Goal: Task Accomplishment & Management: Use online tool/utility

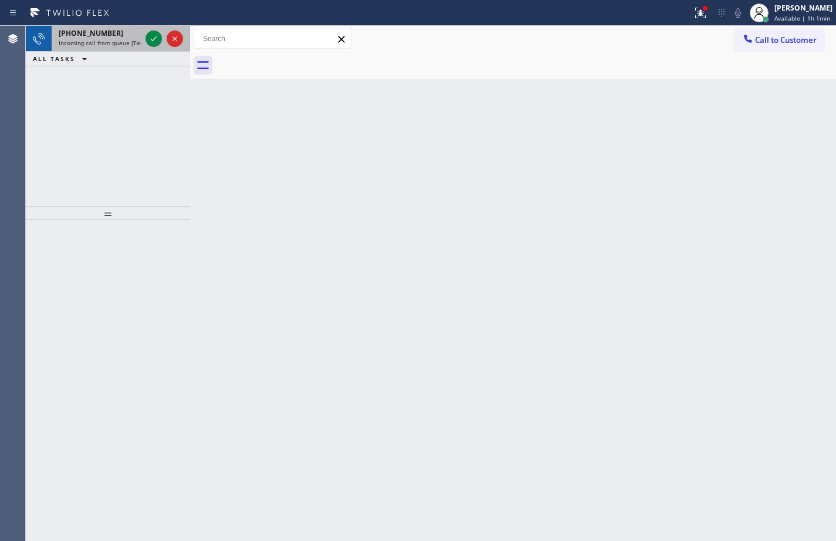
drag, startPoint x: 65, startPoint y: 43, endPoint x: 128, endPoint y: 48, distance: 63.5
click at [65, 43] on span "Incoming call from queue [Test] All" at bounding box center [107, 43] width 97 height 8
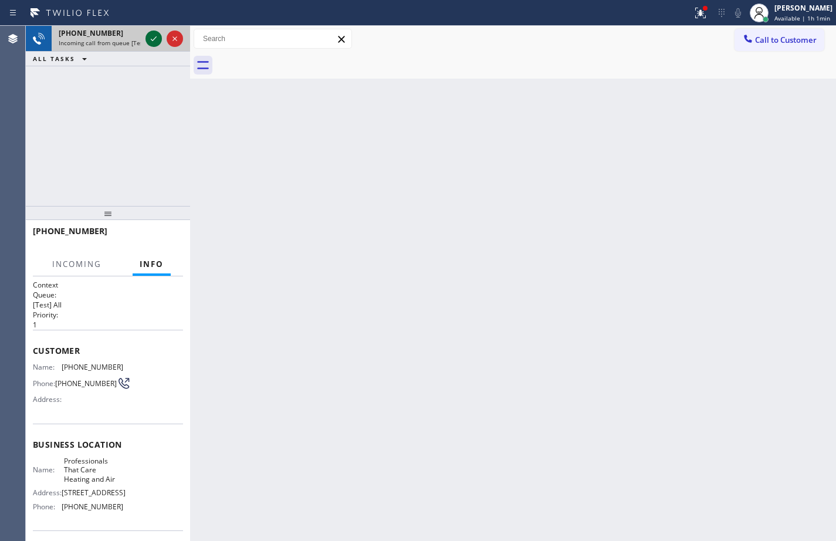
click at [154, 37] on icon at bounding box center [154, 39] width 14 height 14
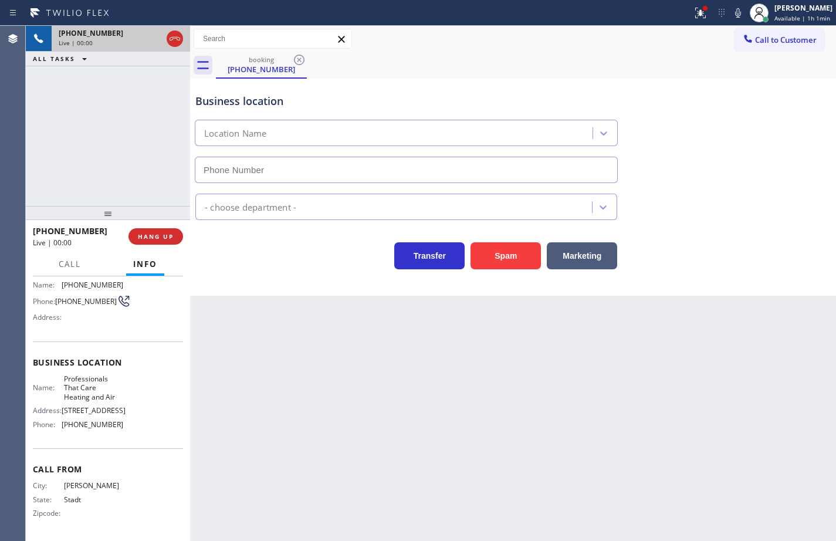
scroll to position [86, 0]
type input "[PHONE_NUMBER]"
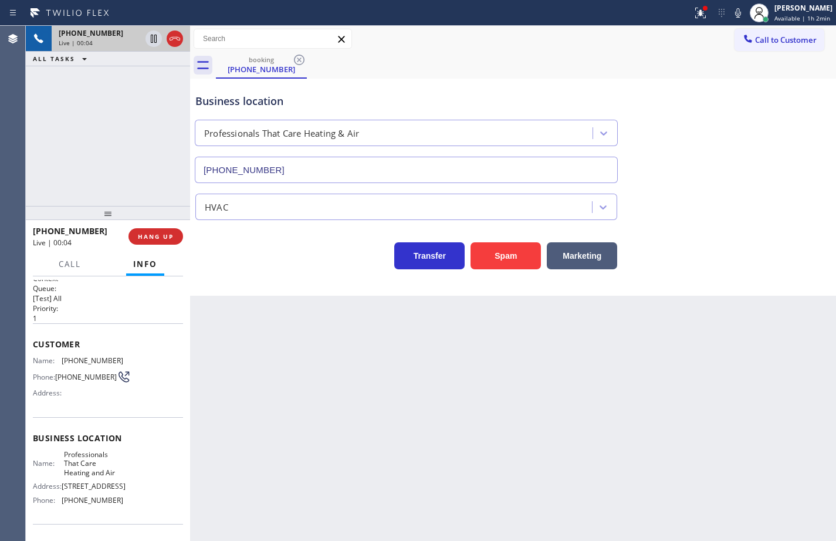
scroll to position [0, 0]
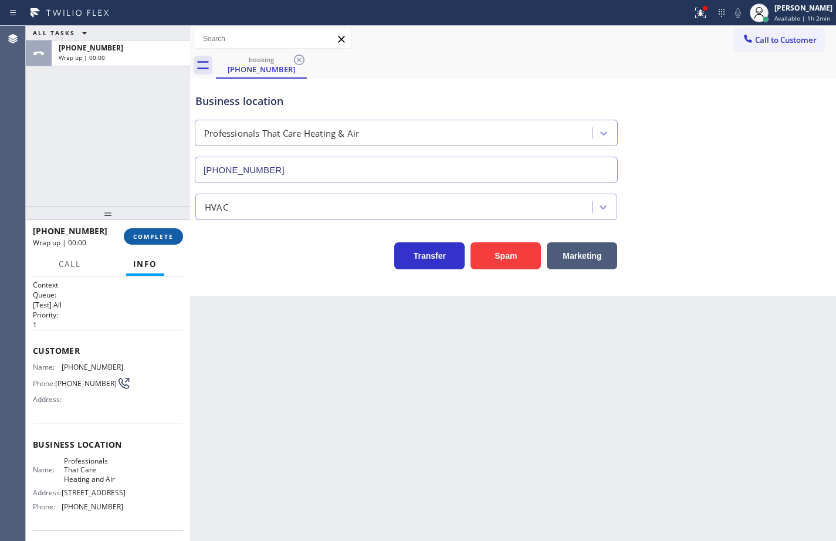
click at [165, 235] on span "COMPLETE" at bounding box center [153, 236] width 40 height 8
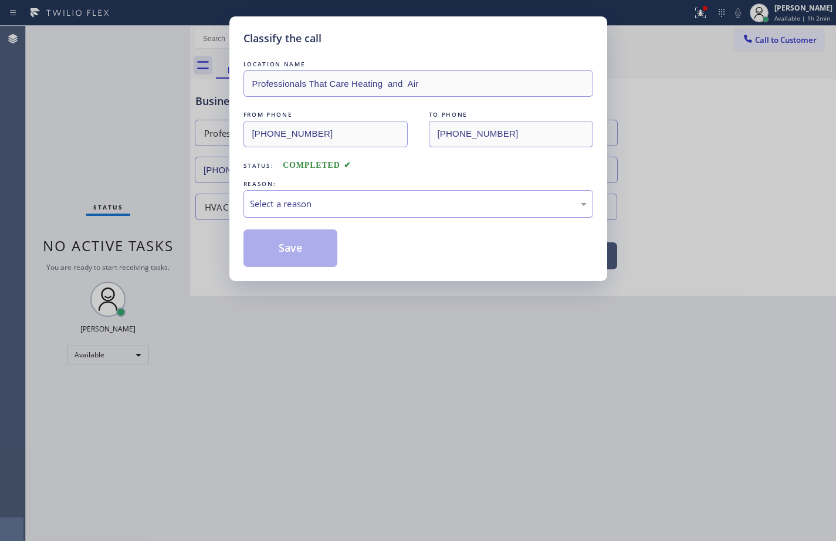
click at [301, 206] on div "Select a reason" at bounding box center [418, 203] width 337 height 13
click at [306, 258] on button "Save" at bounding box center [290, 248] width 94 height 38
